Goal: Task Accomplishment & Management: Use online tool/utility

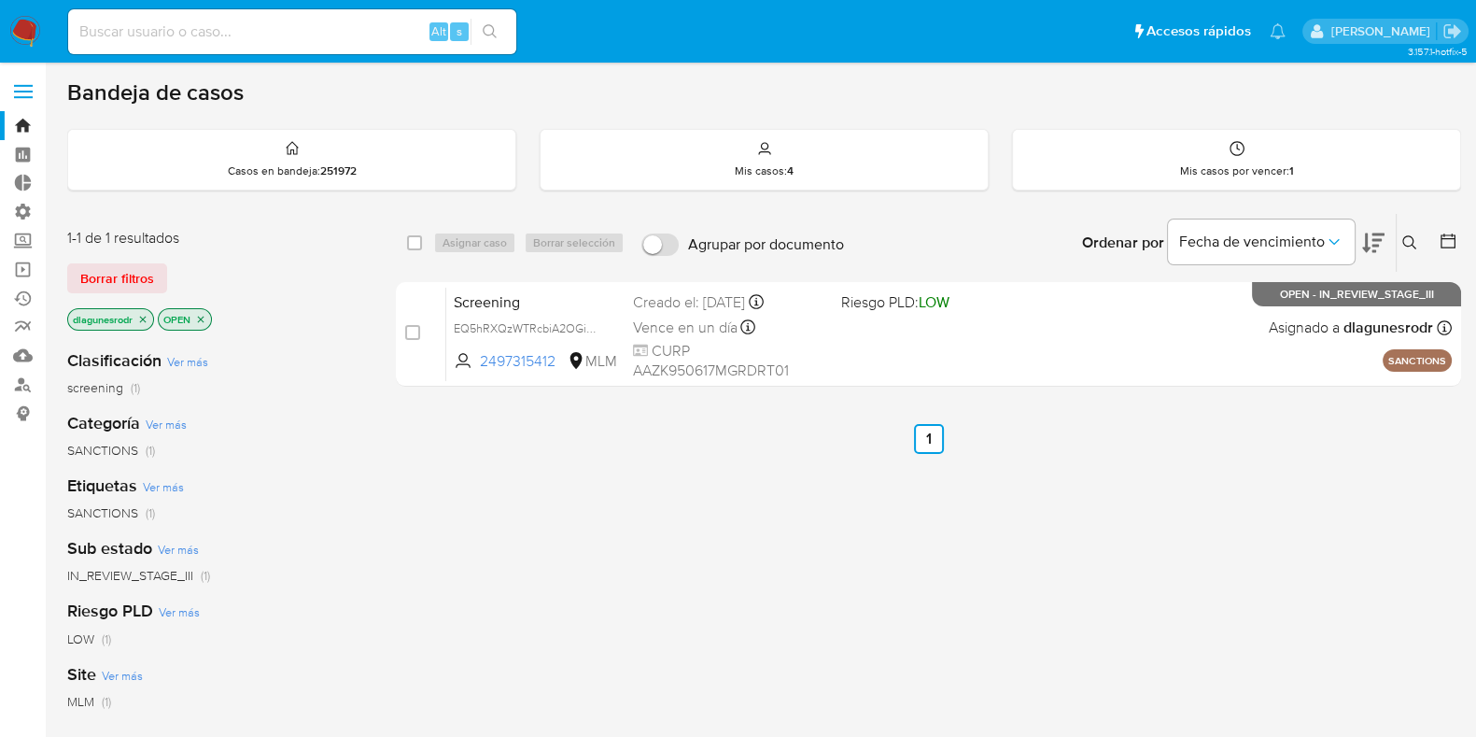
click at [1411, 245] on icon at bounding box center [1409, 242] width 15 height 15
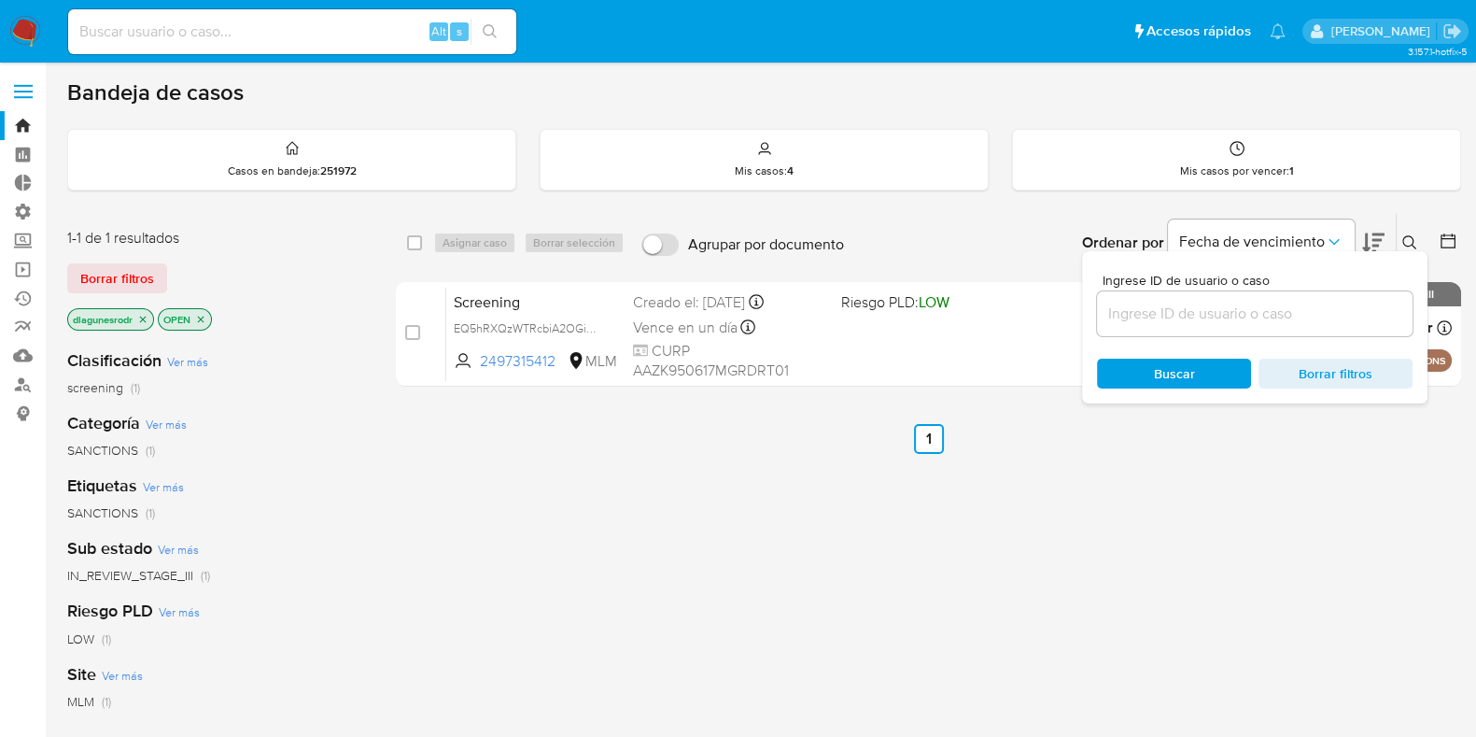
click at [1291, 318] on input at bounding box center [1255, 314] width 316 height 24
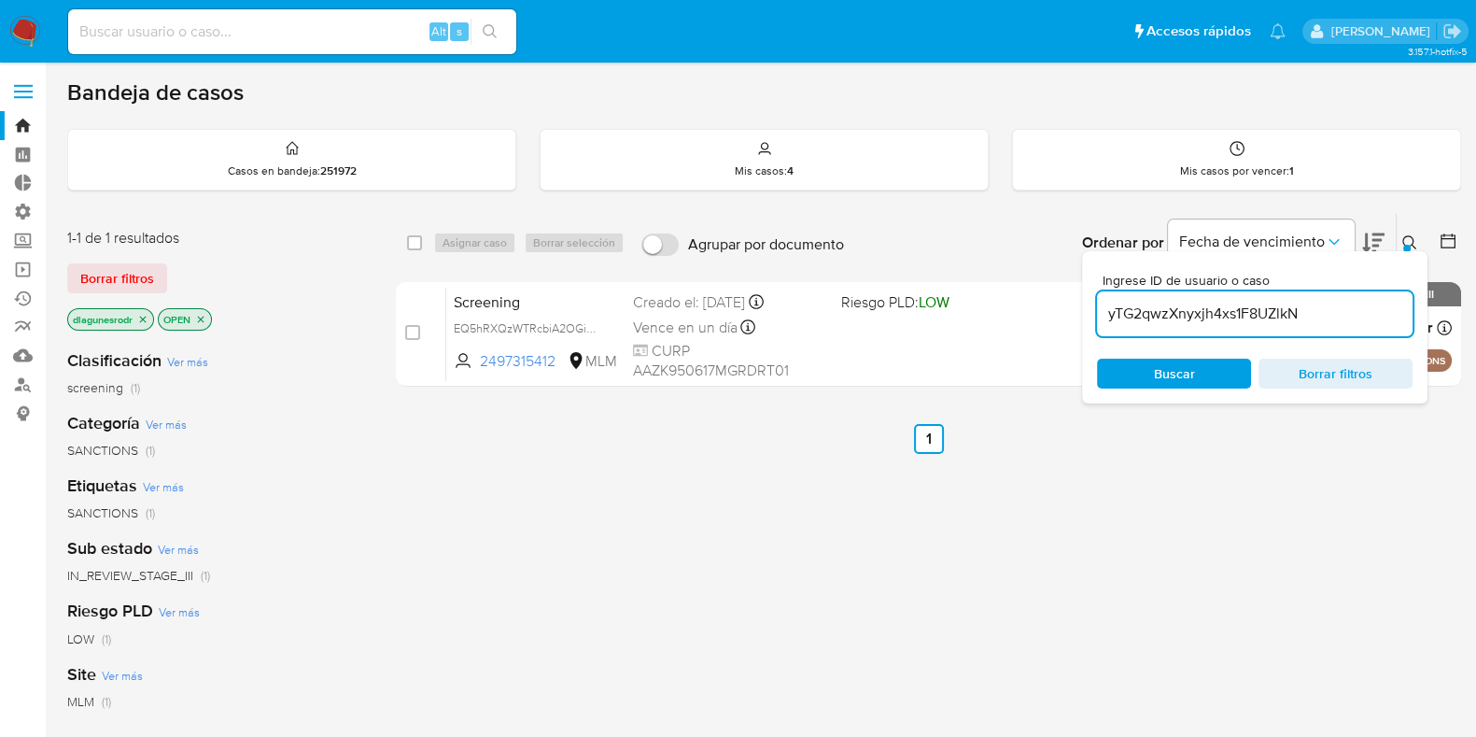
type input "yTG2qwzXnyxjh4xs1F8UZlkN"
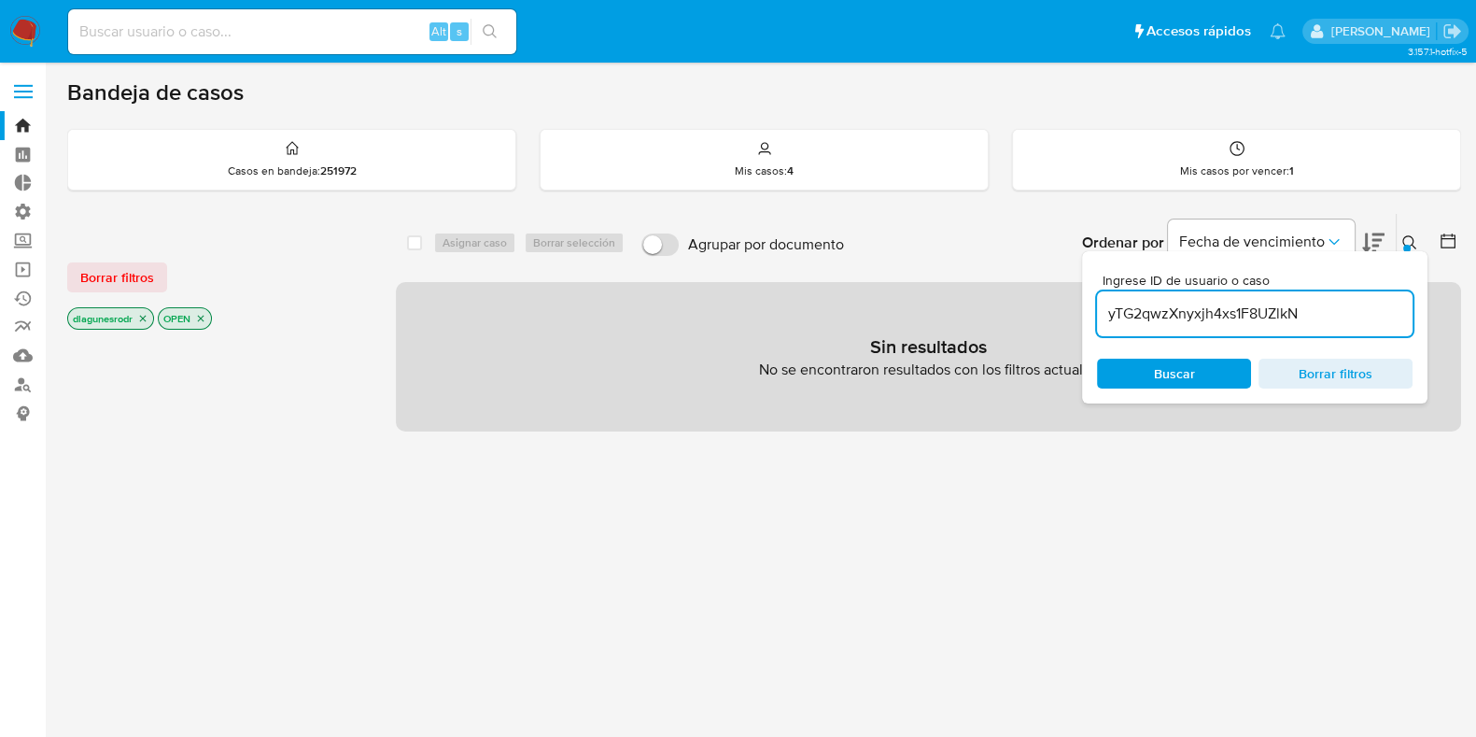
click at [1406, 242] on icon at bounding box center [1409, 242] width 15 height 15
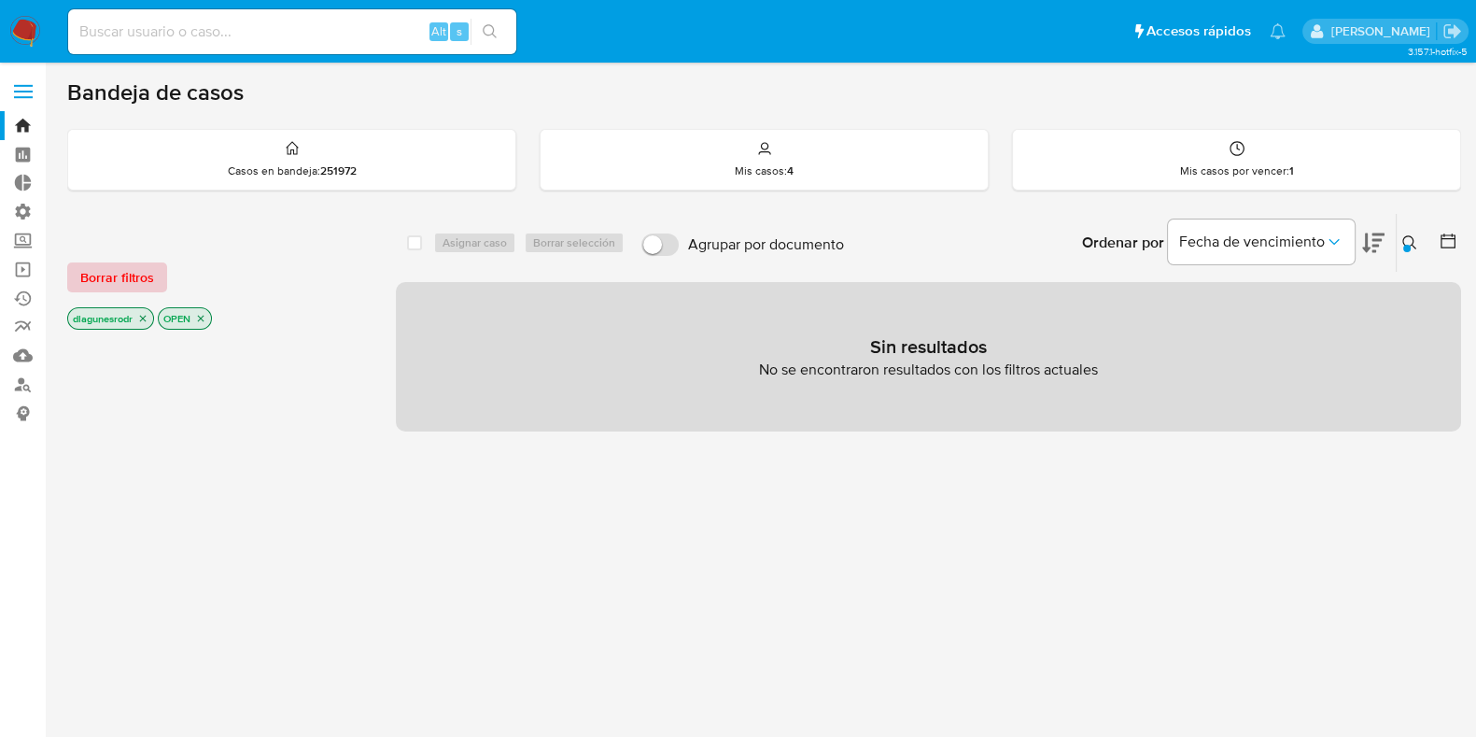
click at [129, 273] on span "Borrar filtros" at bounding box center [117, 277] width 74 height 26
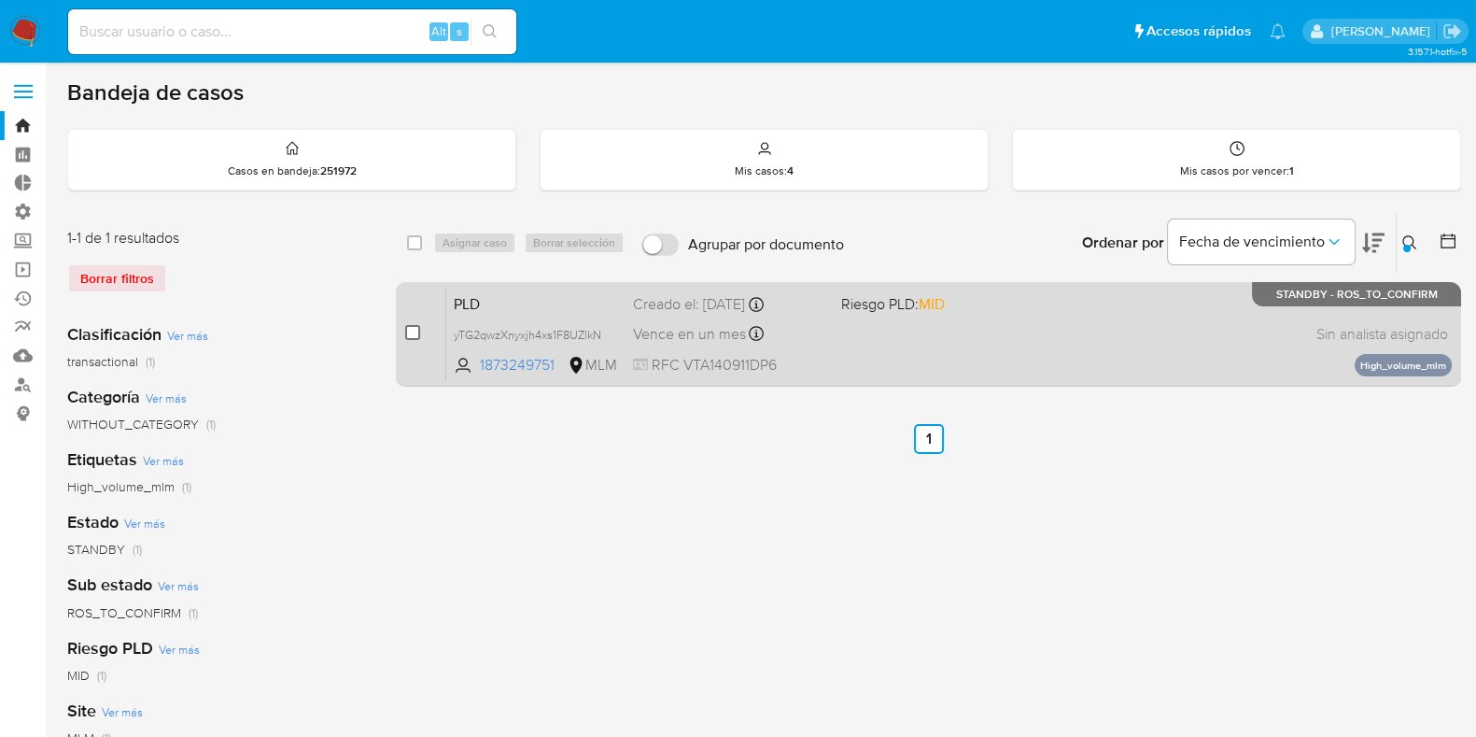
click at [411, 334] on input "checkbox" at bounding box center [412, 332] width 15 height 15
checkbox input "true"
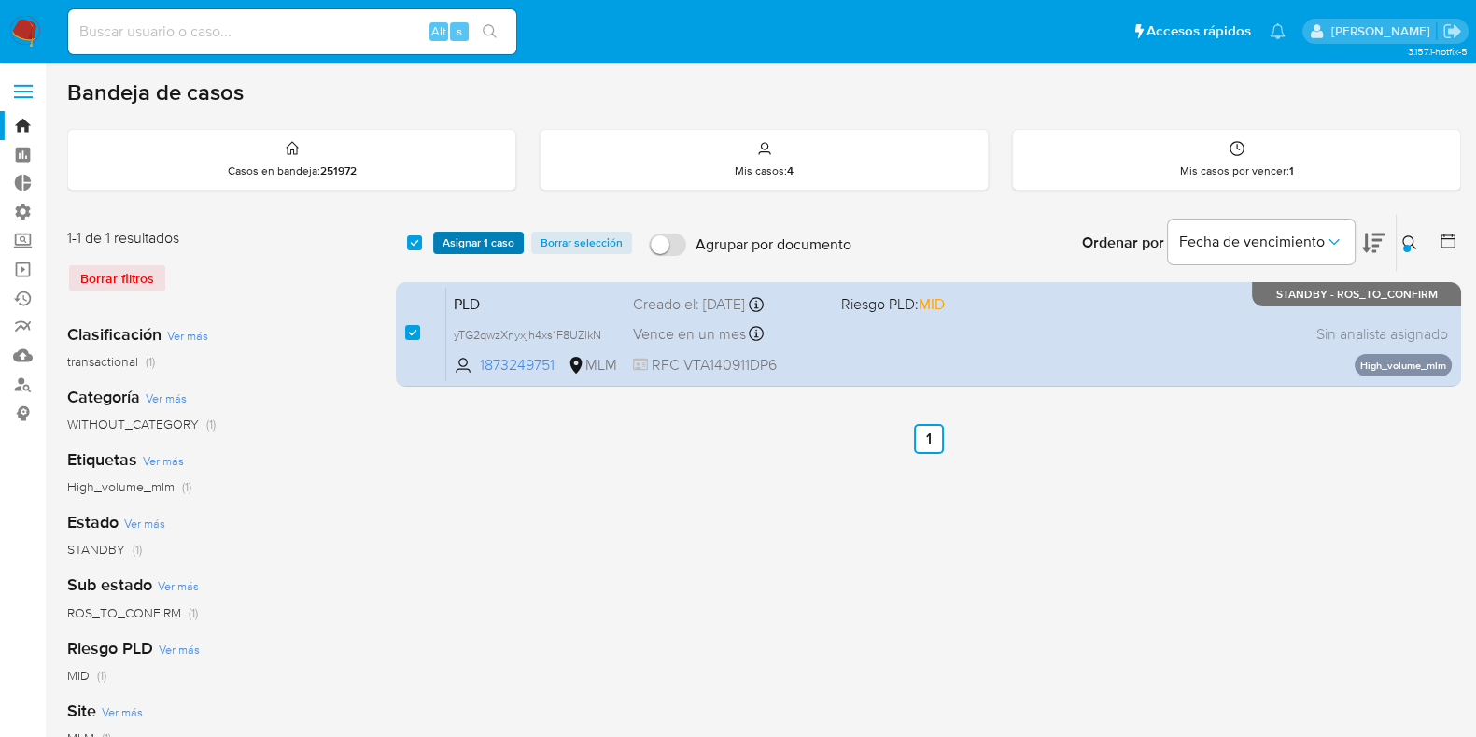
click at [495, 235] on span "Asignar 1 caso" at bounding box center [479, 242] width 72 height 19
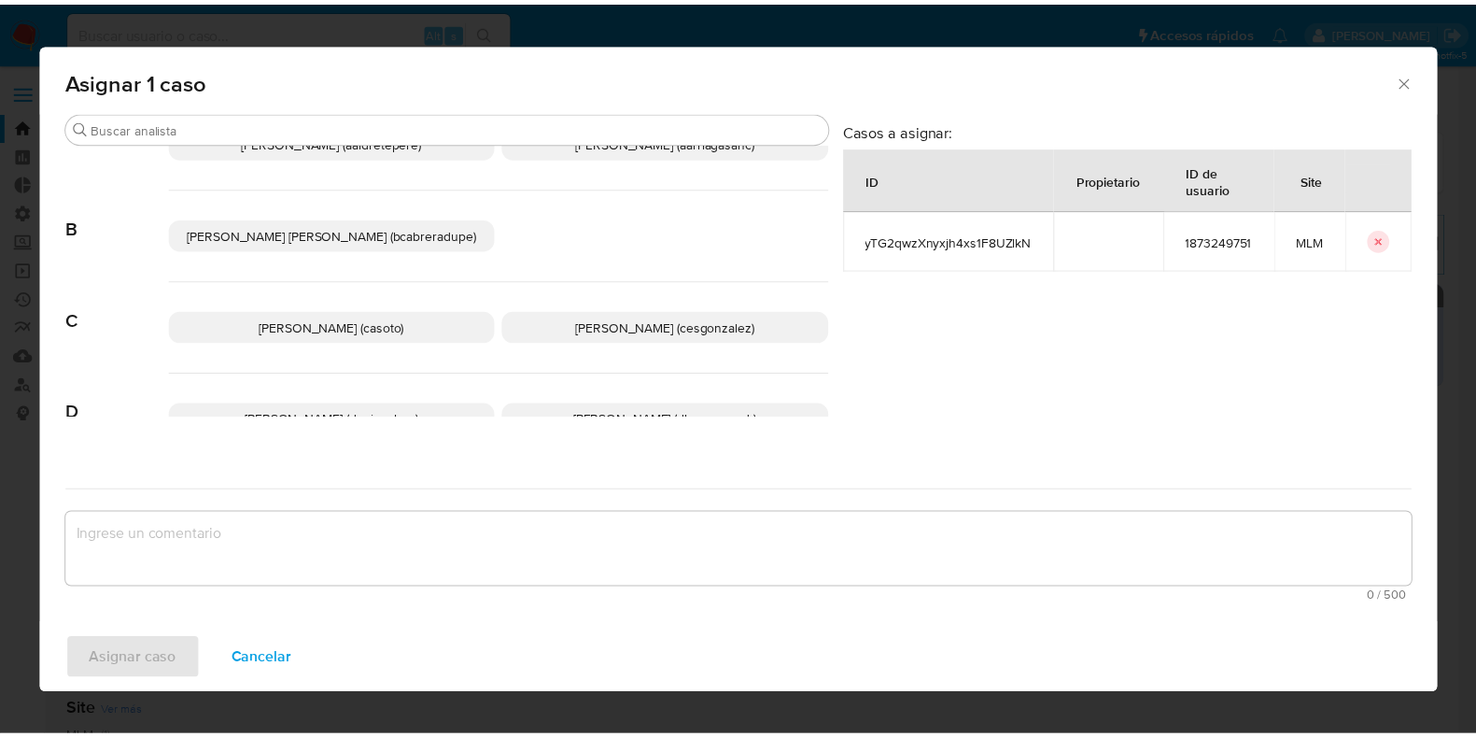
scroll to position [116, 0]
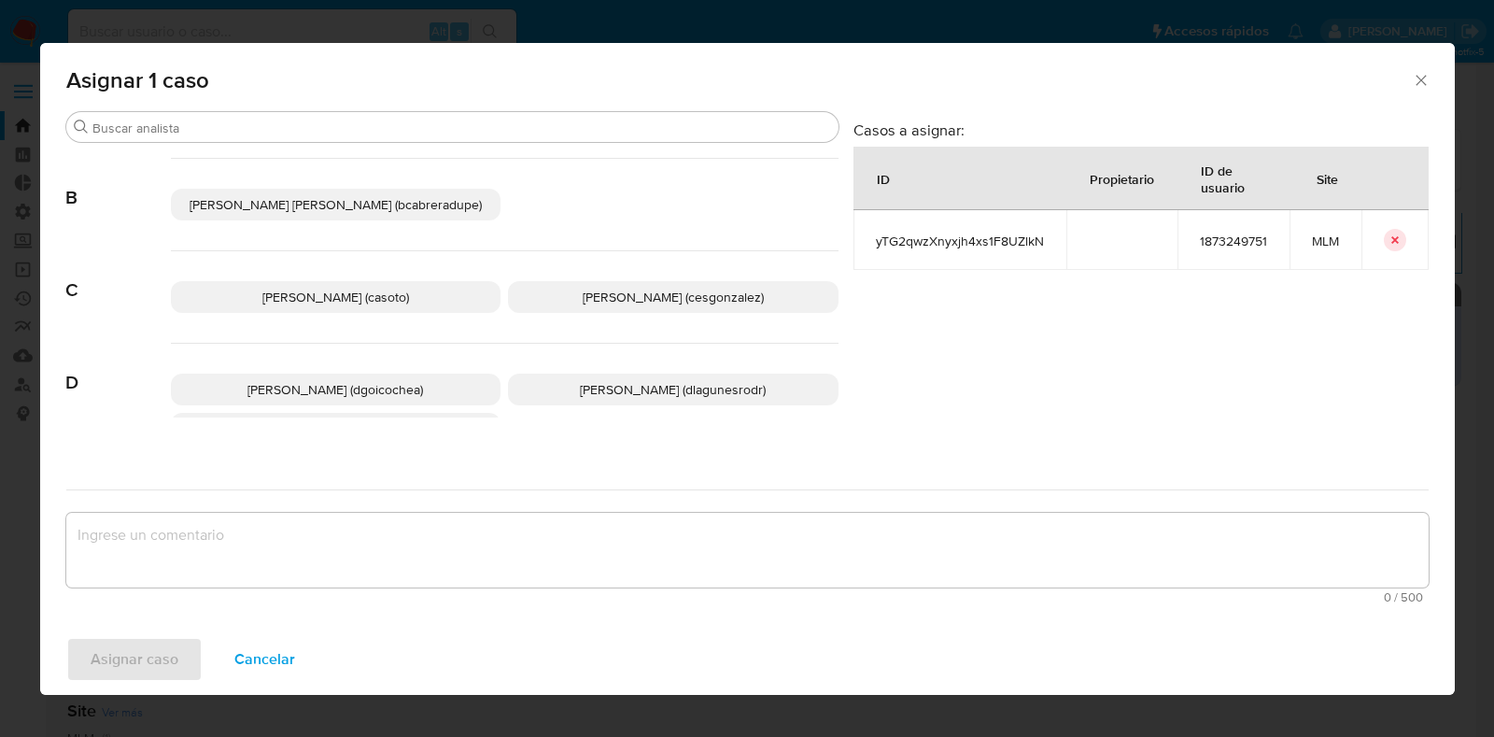
click at [621, 380] on span "Daniela Rosa Lagunes (dlagunesrodr)" at bounding box center [673, 389] width 186 height 19
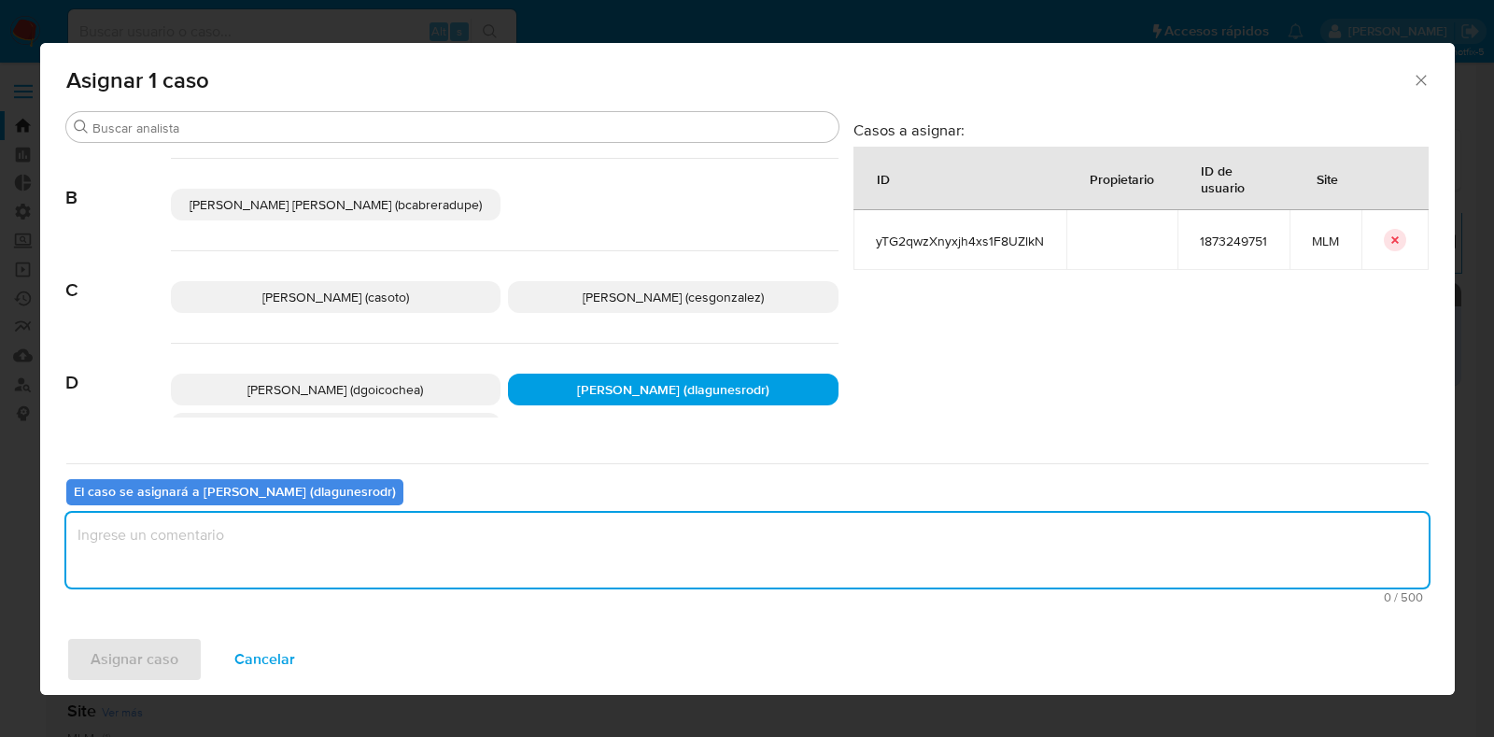
click at [333, 536] on textarea "assign-modal" at bounding box center [747, 550] width 1362 height 75
type textarea "Reporte 24 horas"
click at [161, 654] on span "Asignar caso" at bounding box center [135, 659] width 88 height 41
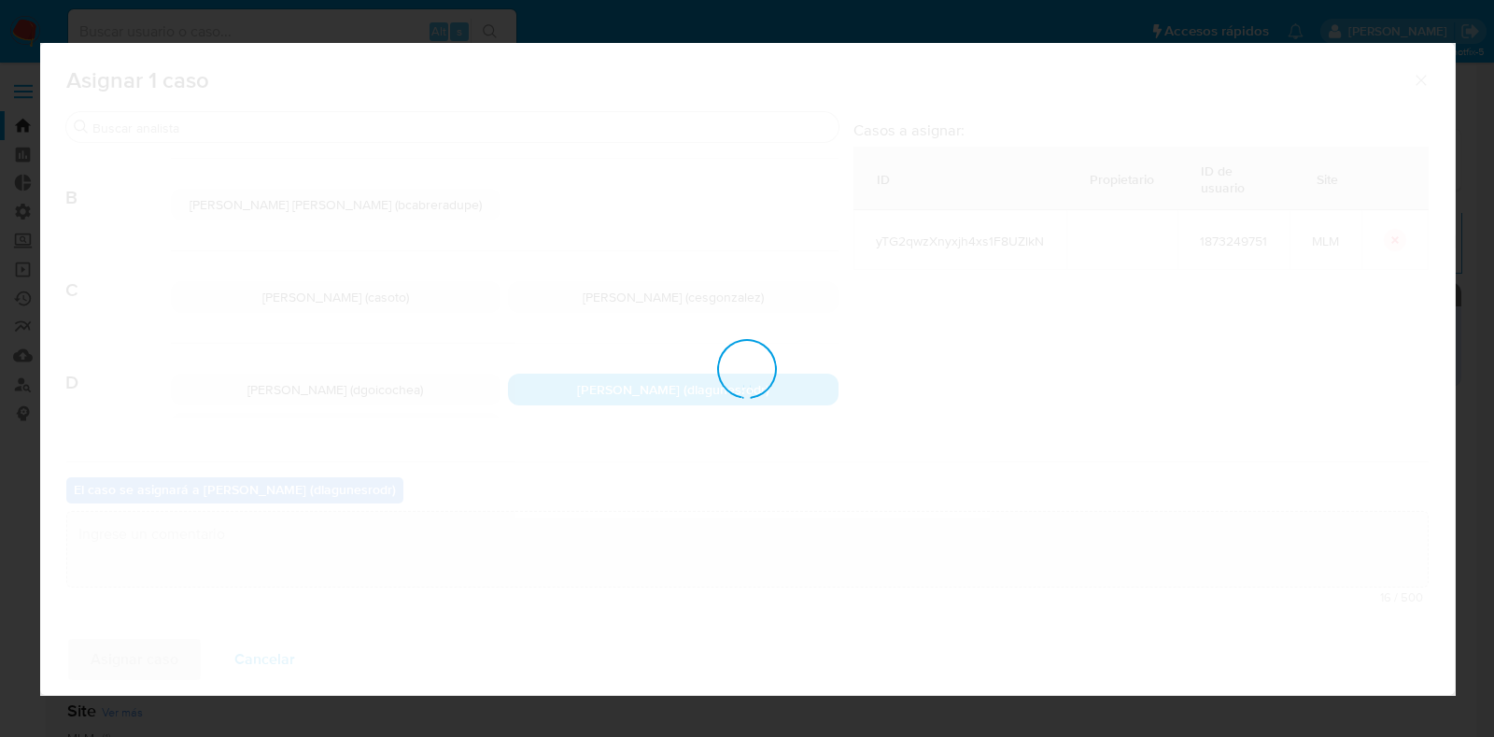
checkbox input "false"
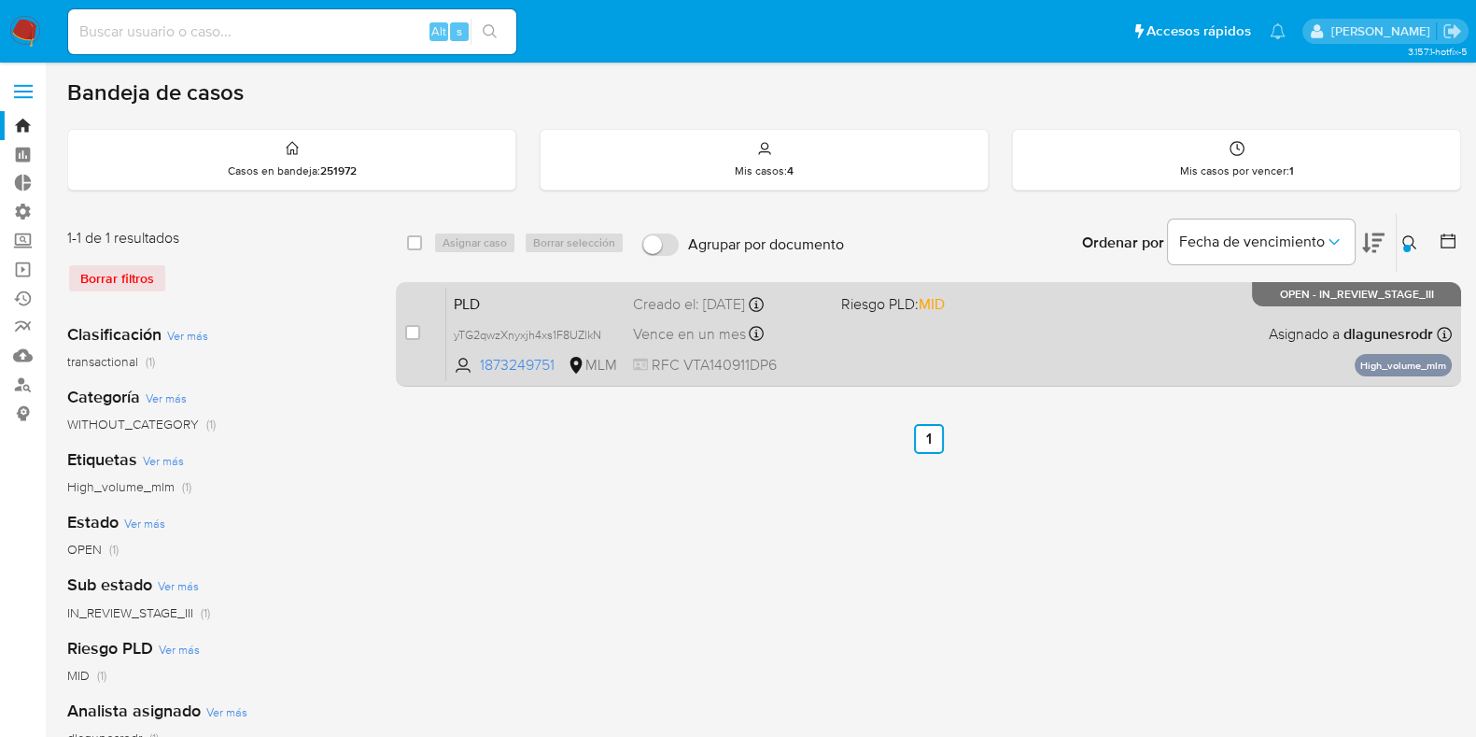
click at [939, 345] on div "PLD yTG2qwzXnyxjh4xs1F8UZlkN 1873249751 MLM Riesgo PLD: MID Creado el: 12/08/20…" at bounding box center [949, 334] width 1006 height 94
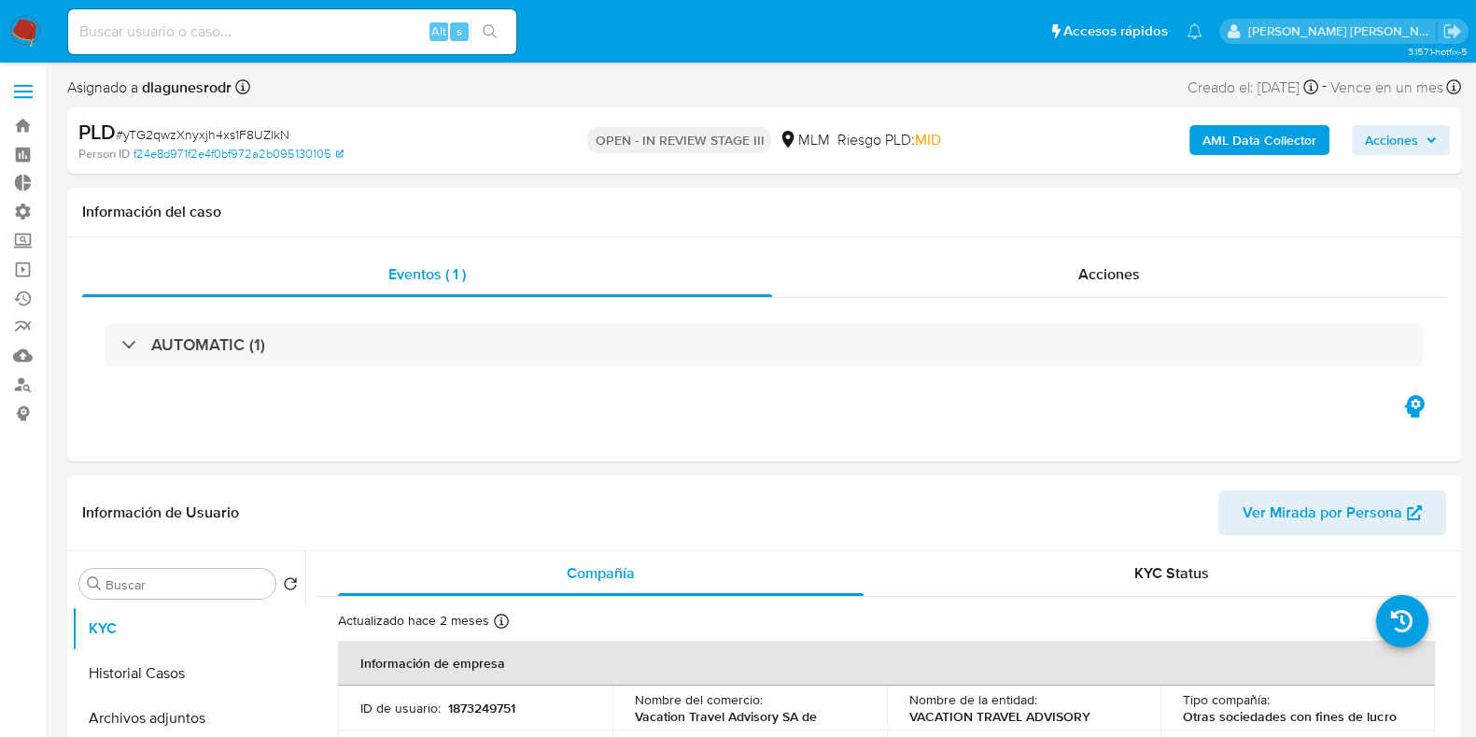
select select "10"
click at [1428, 146] on icon "button" at bounding box center [1431, 139] width 11 height 11
click at [1372, 132] on span "Acciones" at bounding box center [1391, 140] width 53 height 30
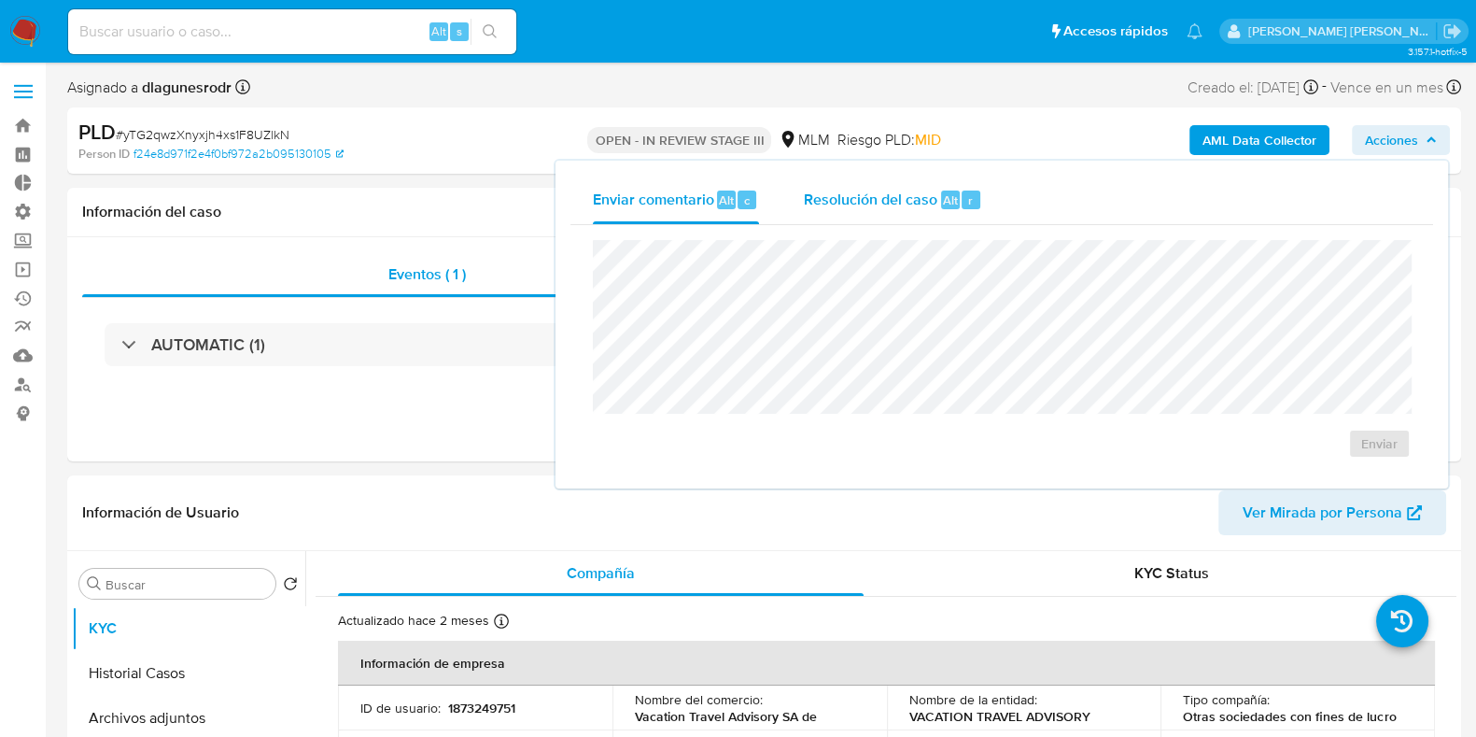
click at [853, 206] on span "Resolución del caso" at bounding box center [871, 199] width 134 height 21
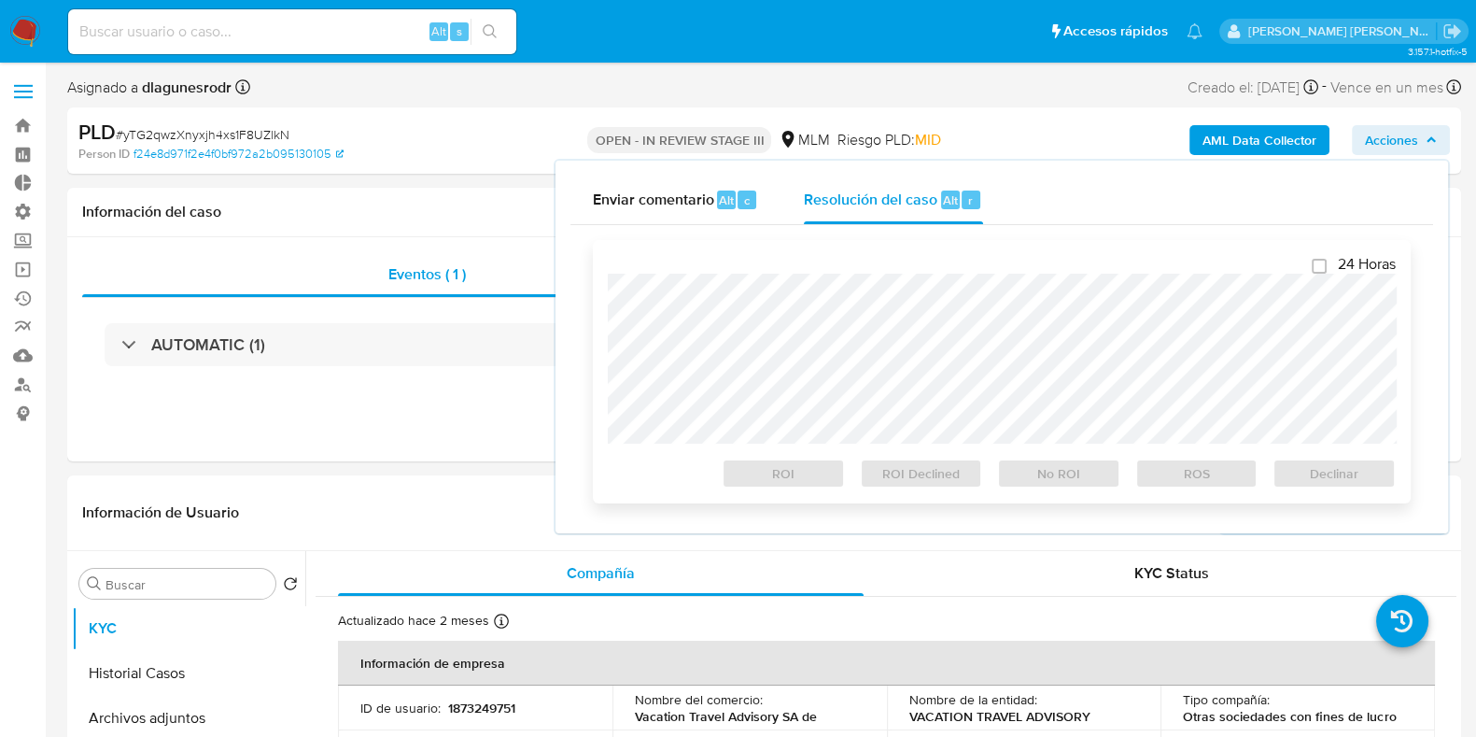
checkbox input "true"
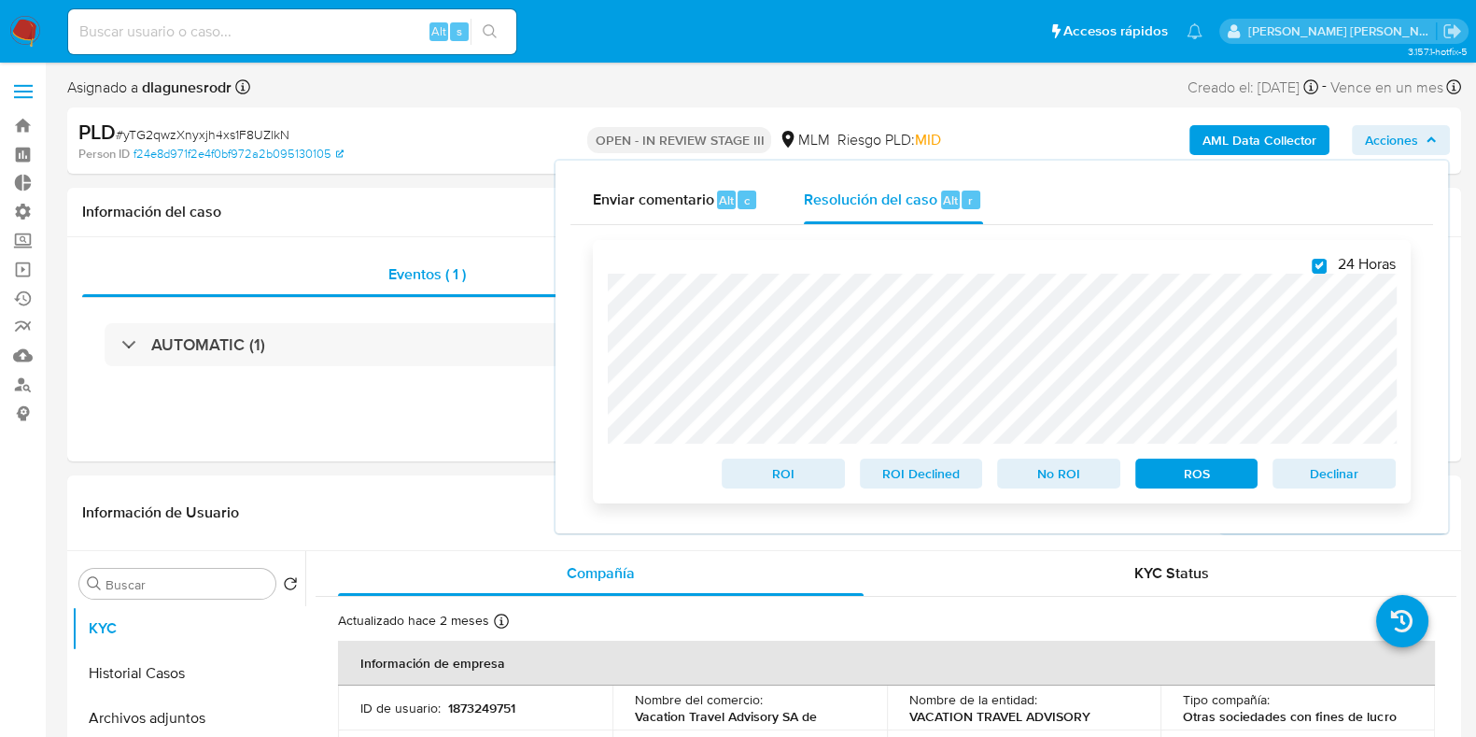
click at [1196, 485] on span "ROS" at bounding box center [1196, 473] width 97 height 26
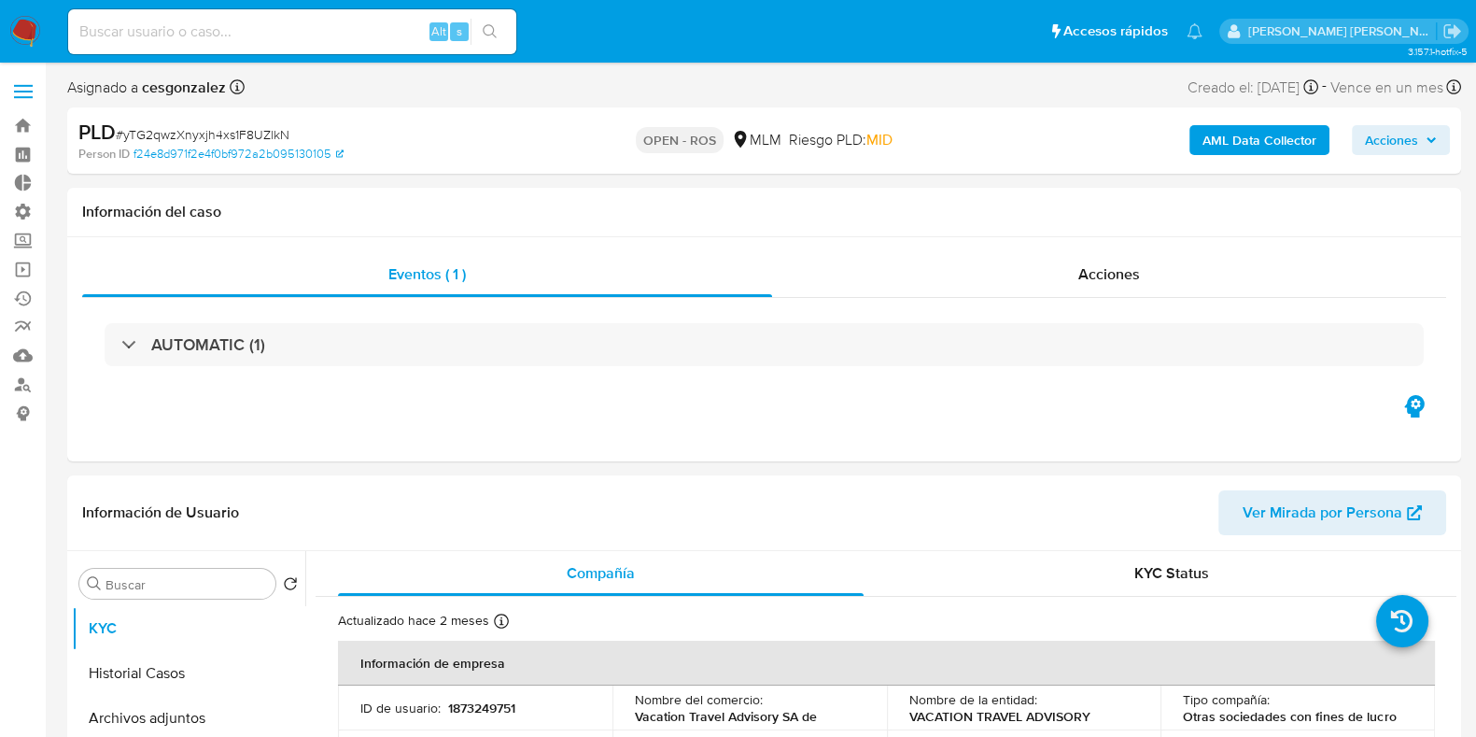
select select "10"
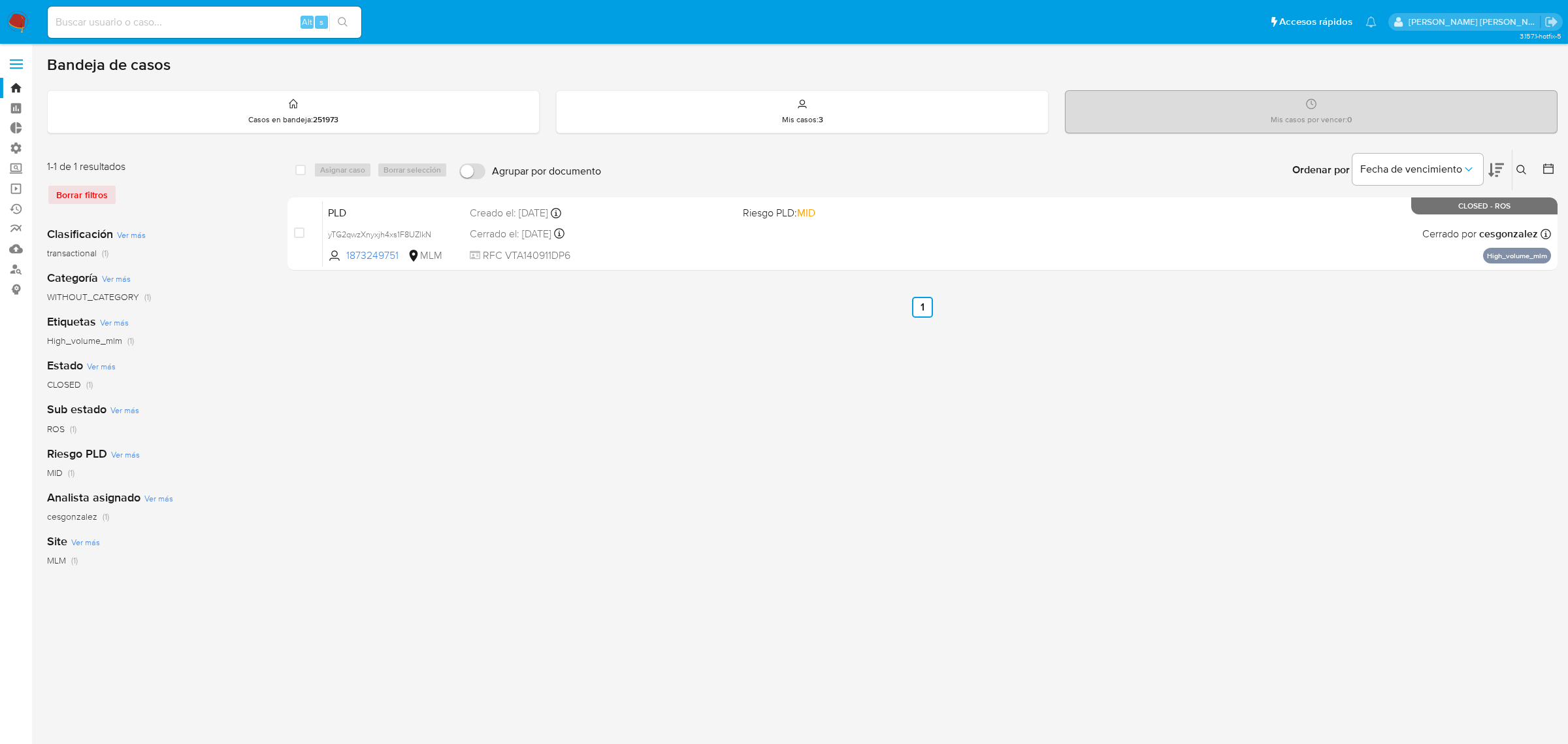
click at [235, 16] on input at bounding box center [204, 22] width 313 height 17
paste input "185695449"
type input "185695449"
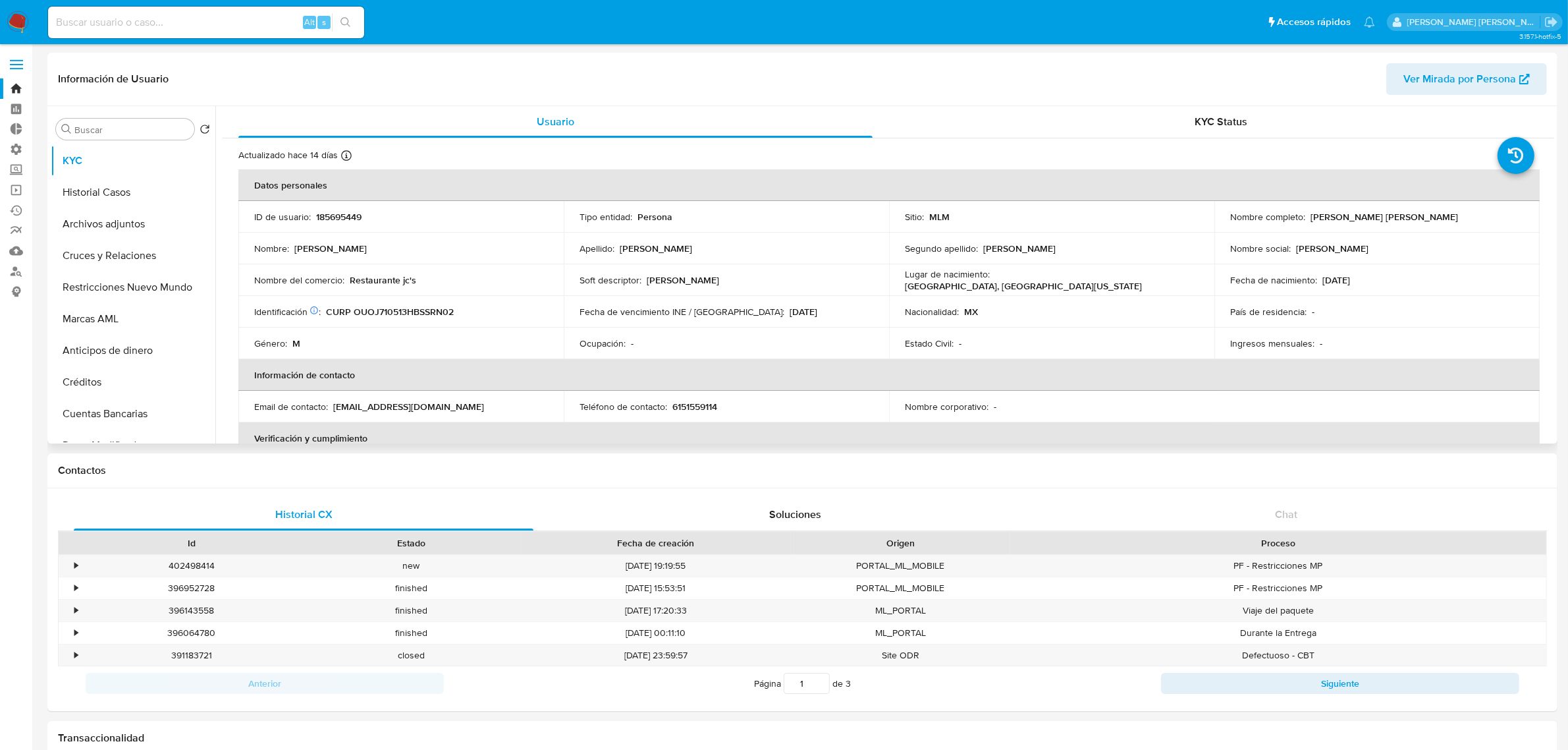
select select "10"
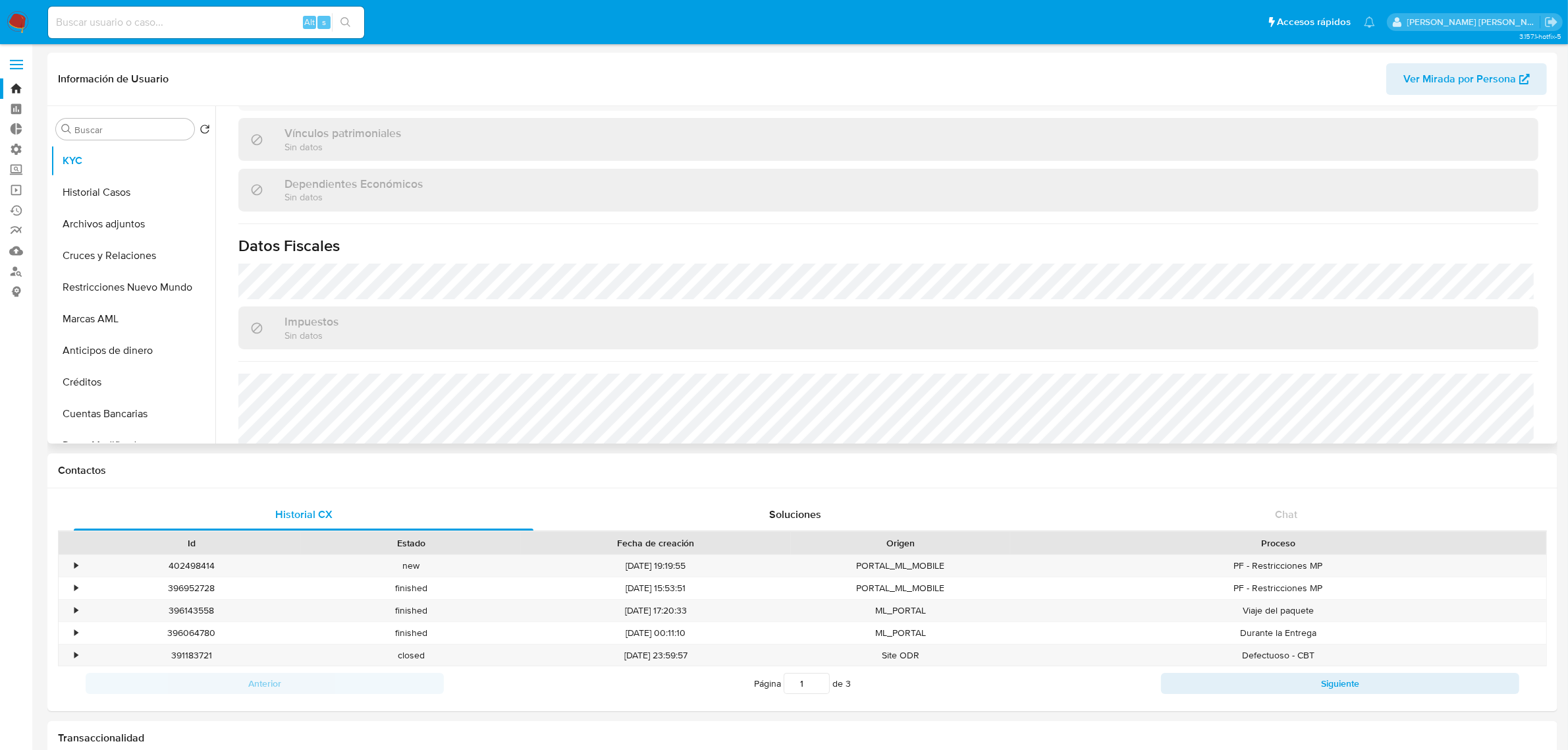
scroll to position [814, 0]
